Goal: Check status: Check status

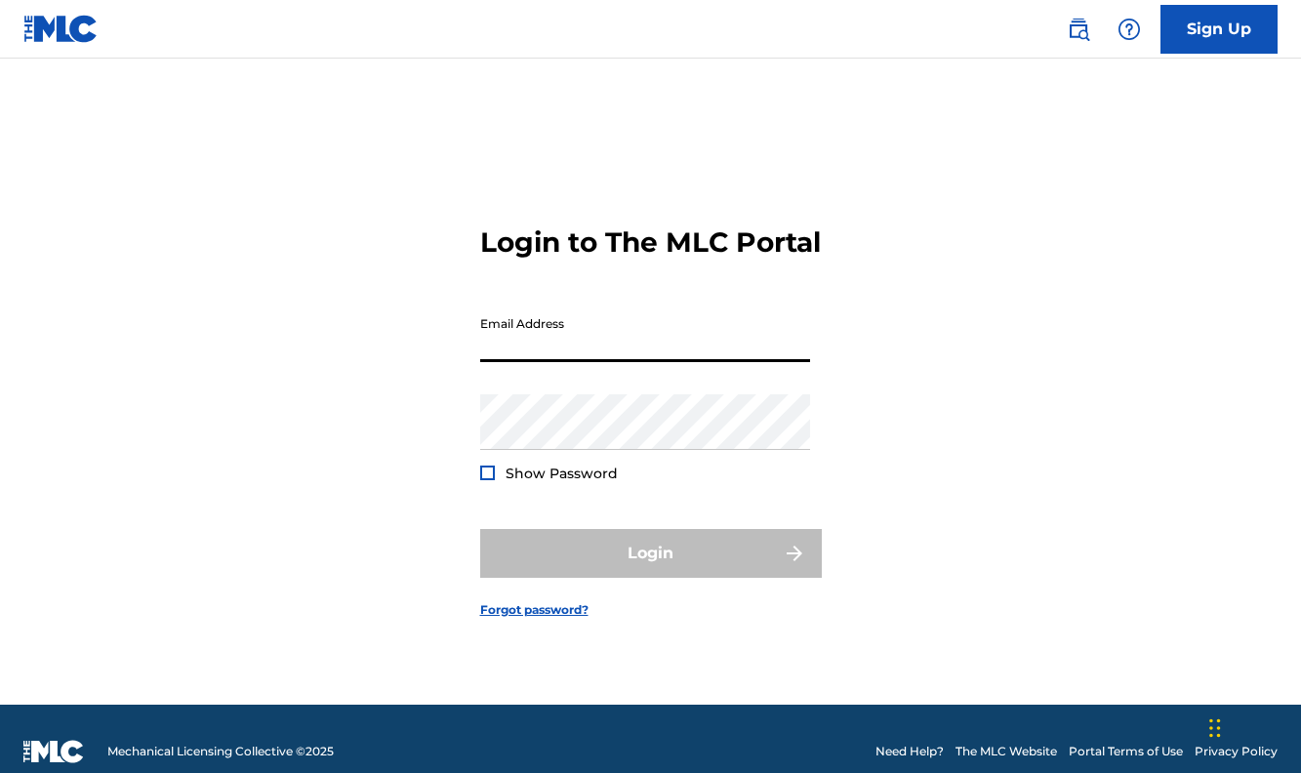
click at [615, 362] on input "Email Address" at bounding box center [645, 334] width 330 height 56
click at [622, 362] on input "Email Address" at bounding box center [645, 334] width 330 height 56
type input "[EMAIL_ADDRESS][DOMAIN_NAME]"
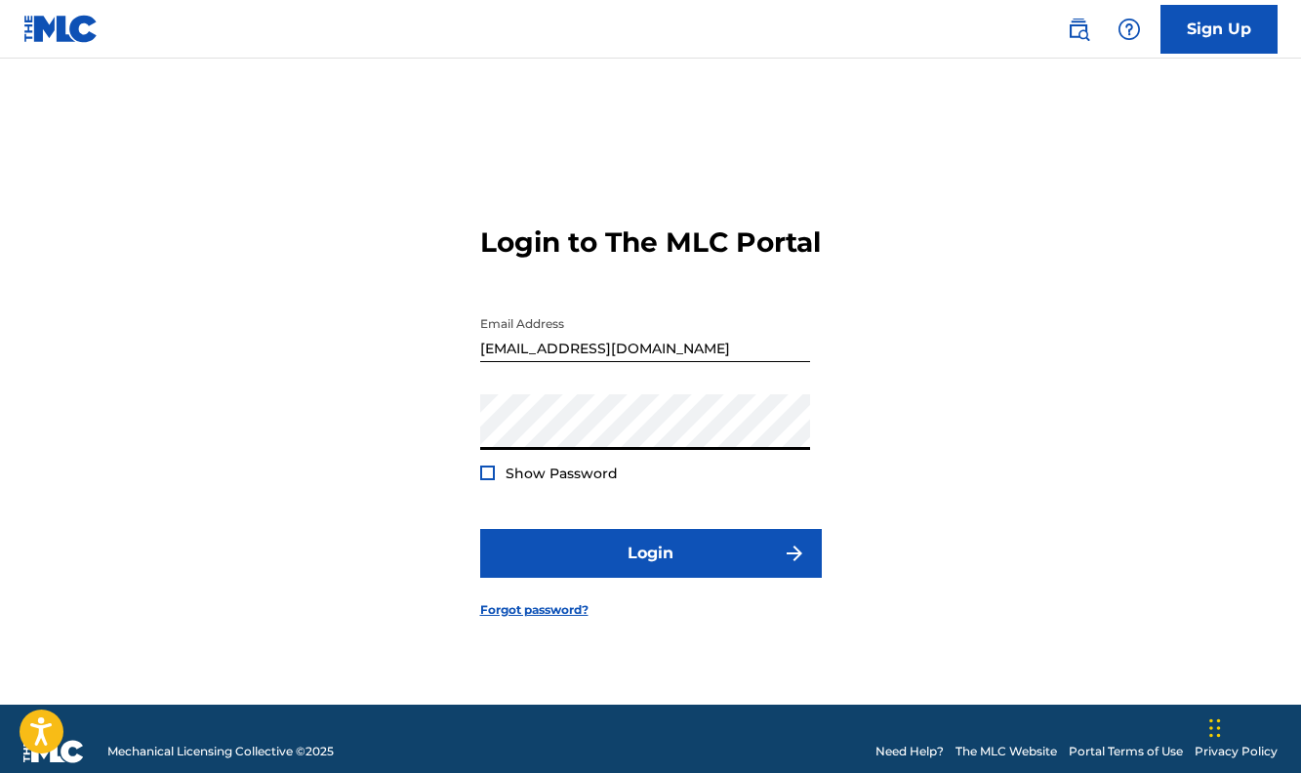
click at [480, 529] on button "Login" at bounding box center [650, 553] width 341 height 49
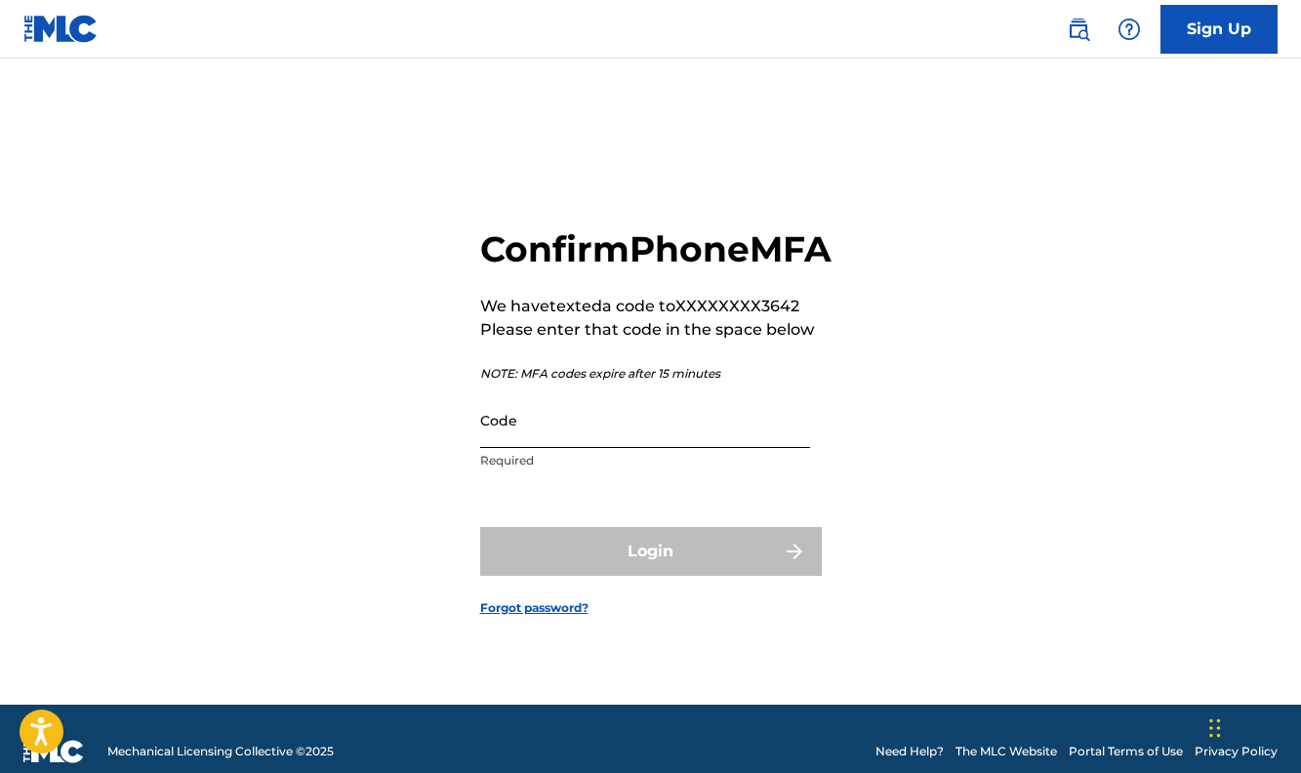
click at [551, 448] on input "Code" at bounding box center [645, 420] width 330 height 56
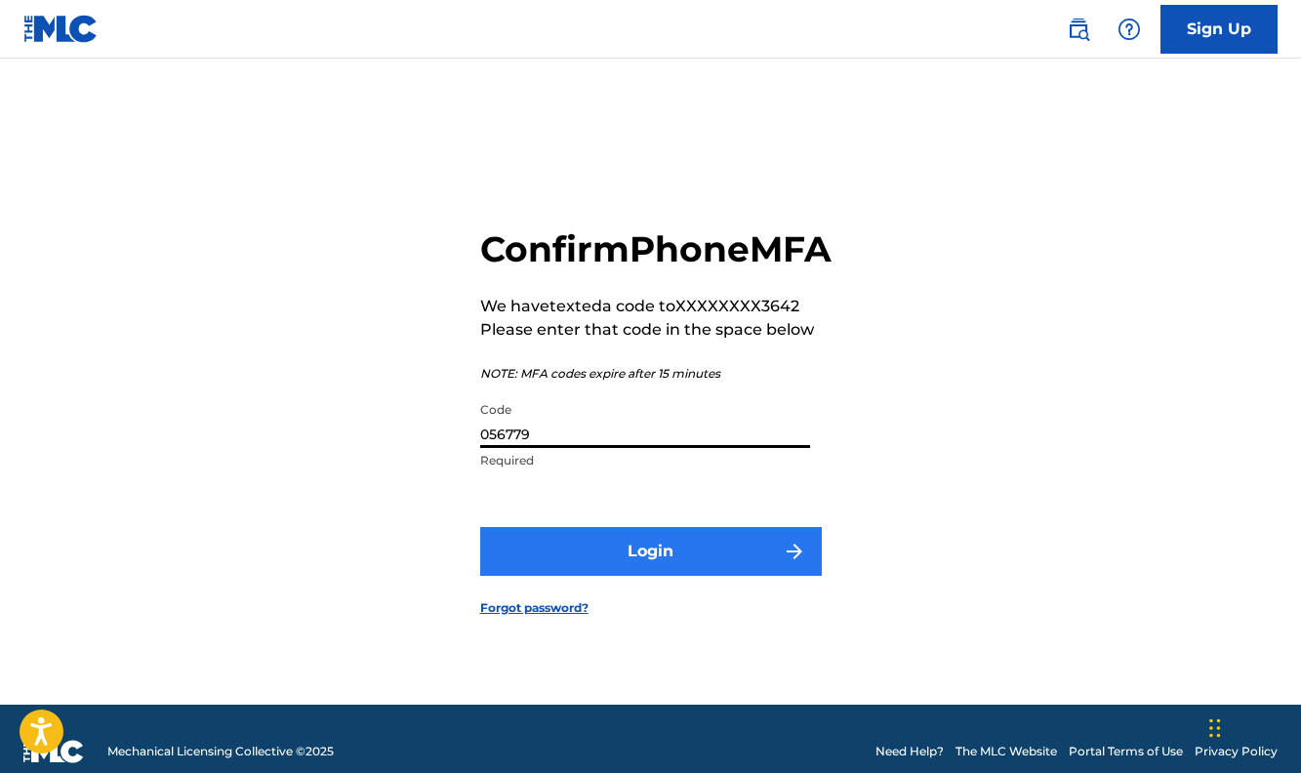
type input "056779"
click at [524, 557] on button "Login" at bounding box center [650, 551] width 341 height 49
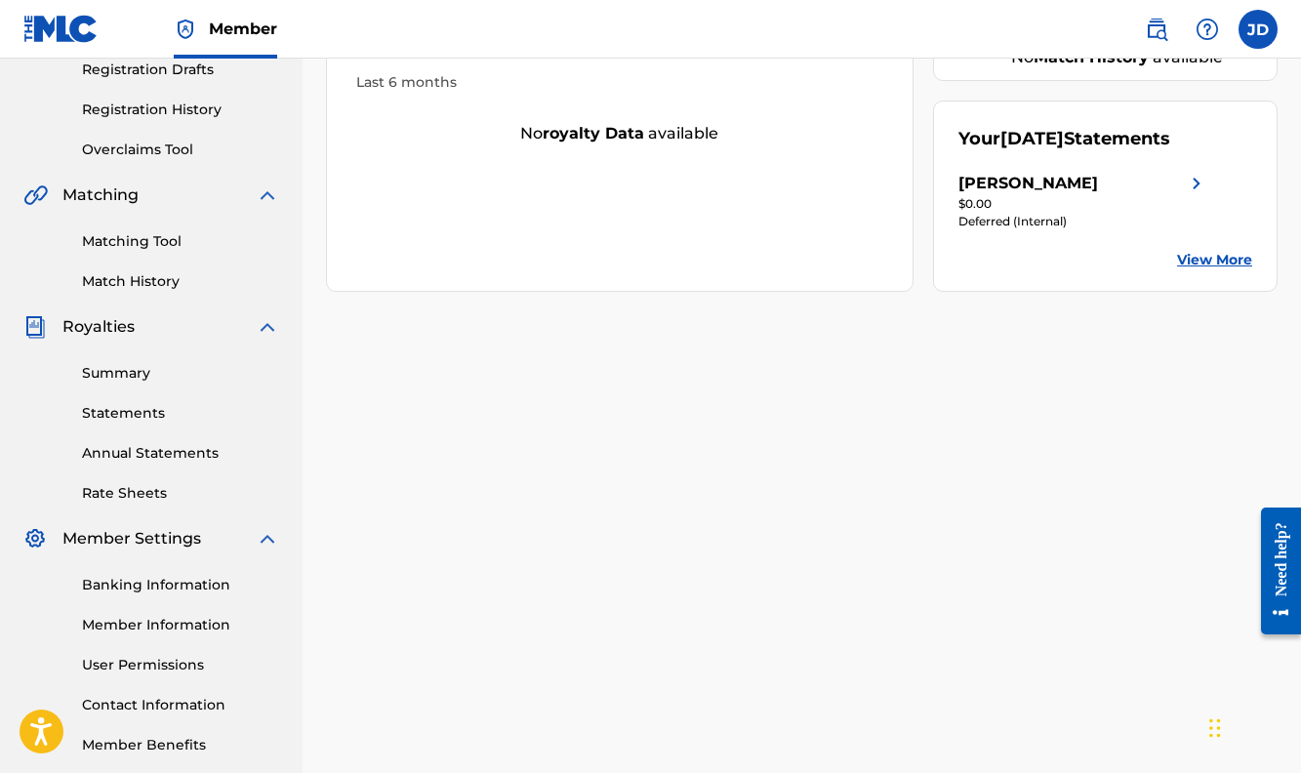
scroll to position [424, 0]
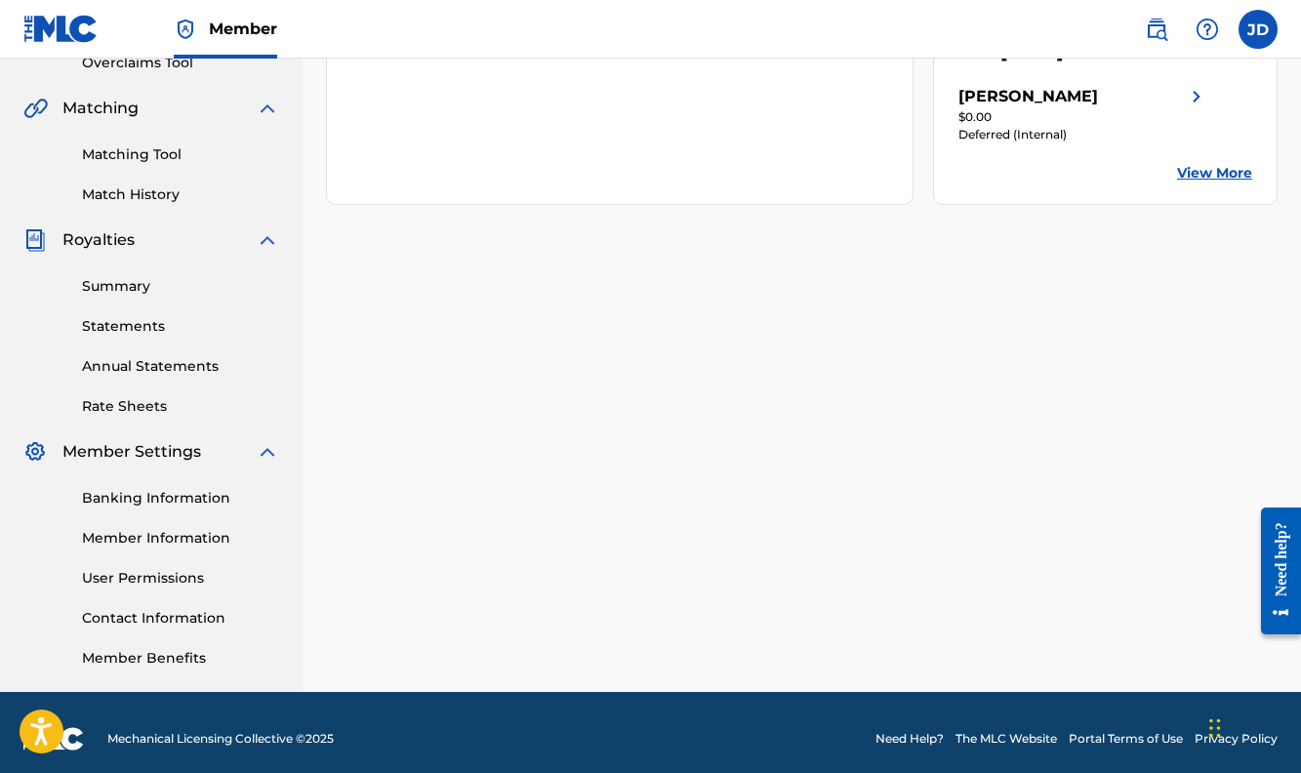
click at [135, 301] on div "Summary Statements Annual Statements Rate Sheets" at bounding box center [151, 334] width 256 height 165
click at [135, 291] on link "Summary" at bounding box center [180, 286] width 197 height 20
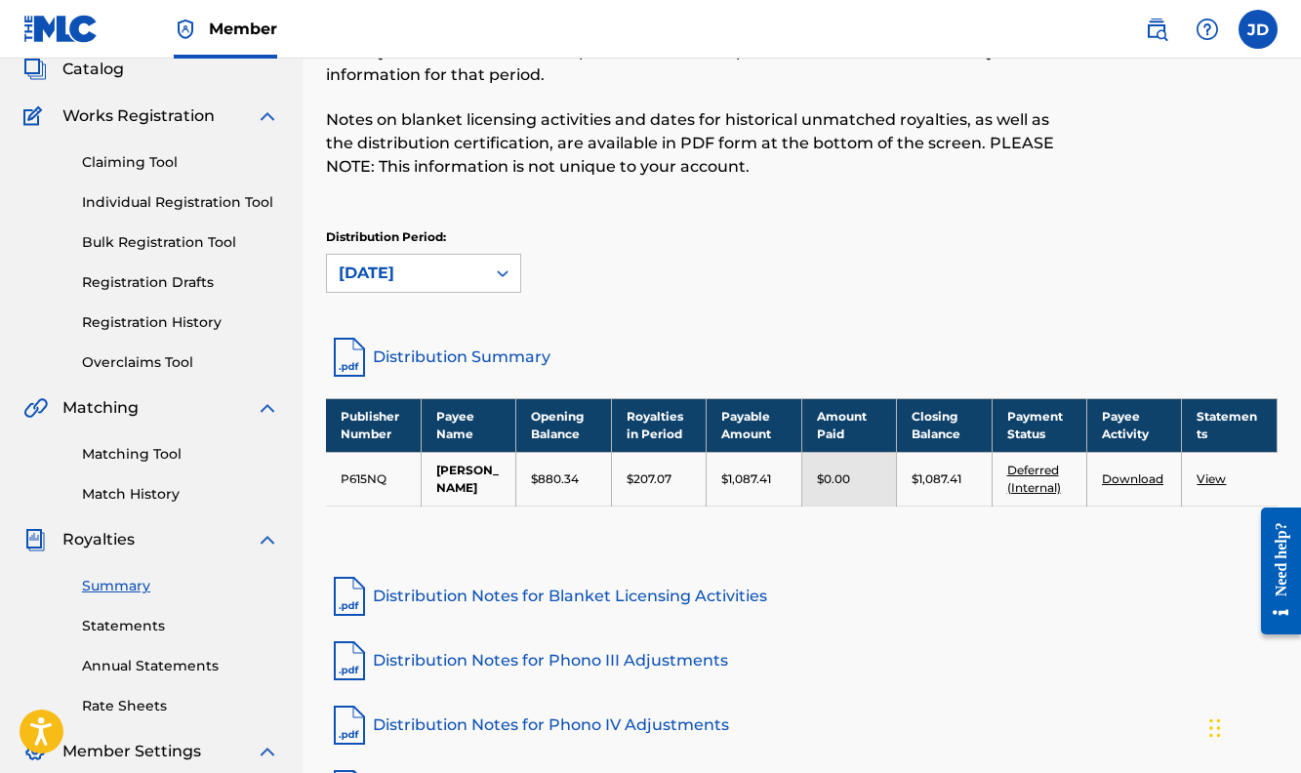
scroll to position [124, 0]
